Goal: Use online tool/utility: Utilize a website feature to perform a specific function

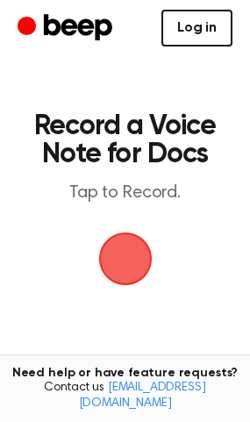
click at [217, 40] on link "Log in" at bounding box center [196, 28] width 71 height 37
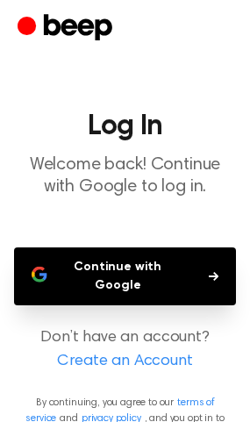
click at [135, 272] on button "Continue with Google" at bounding box center [125, 276] width 222 height 58
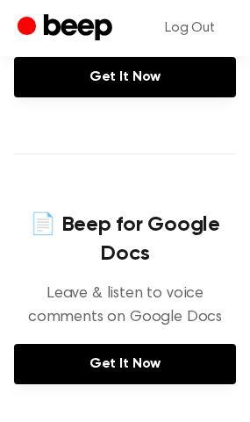
scroll to position [717, 0]
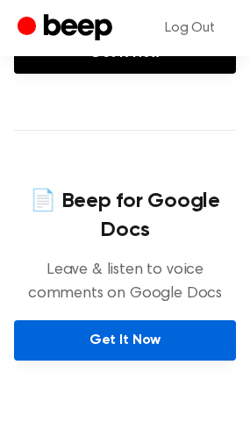
click at [125, 344] on link "Get It Now" at bounding box center [125, 340] width 222 height 40
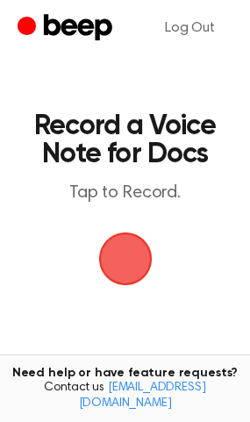
click at [118, 257] on span "button" at bounding box center [125, 258] width 49 height 49
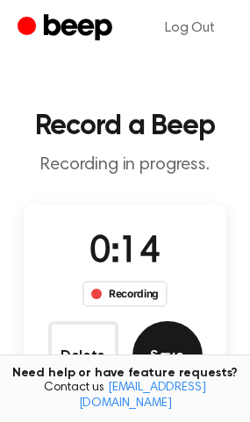
click at [167, 341] on button "Save" at bounding box center [168, 356] width 70 height 70
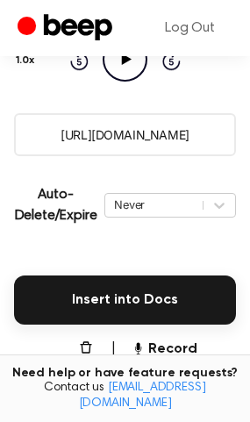
scroll to position [196, 0]
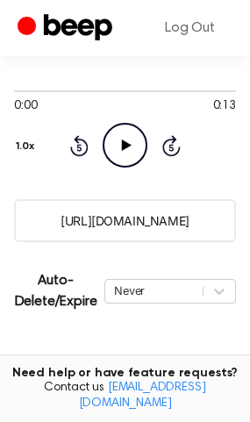
click at [117, 156] on icon "Play Audio" at bounding box center [125, 145] width 45 height 45
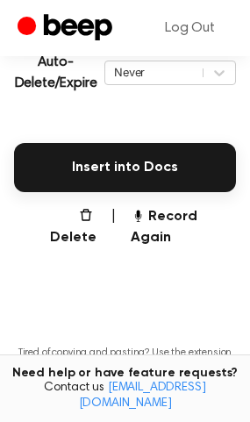
scroll to position [419, 0]
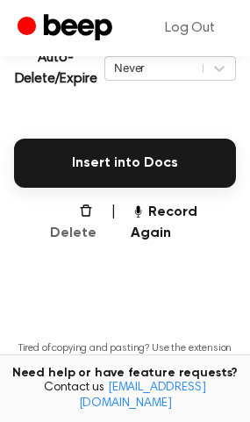
click at [61, 208] on button "Delete" at bounding box center [65, 223] width 61 height 42
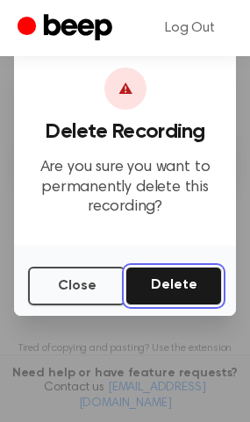
click at [202, 297] on button "Delete" at bounding box center [173, 286] width 97 height 39
